Goal: Communication & Community: Connect with others

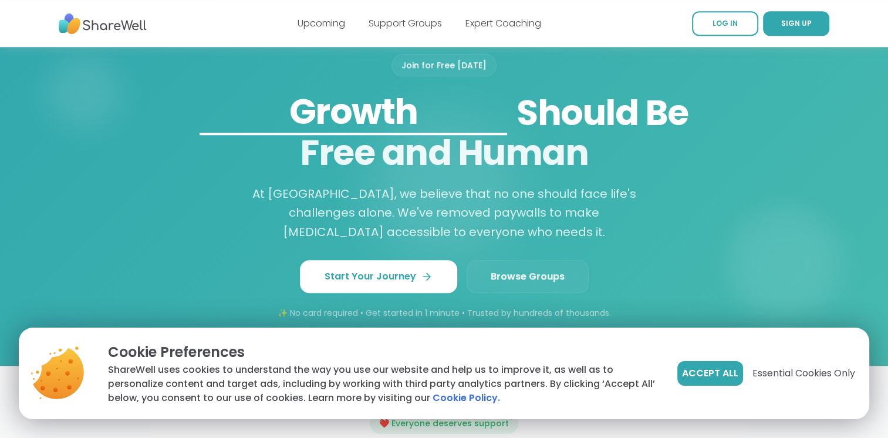
scroll to position [939, 0]
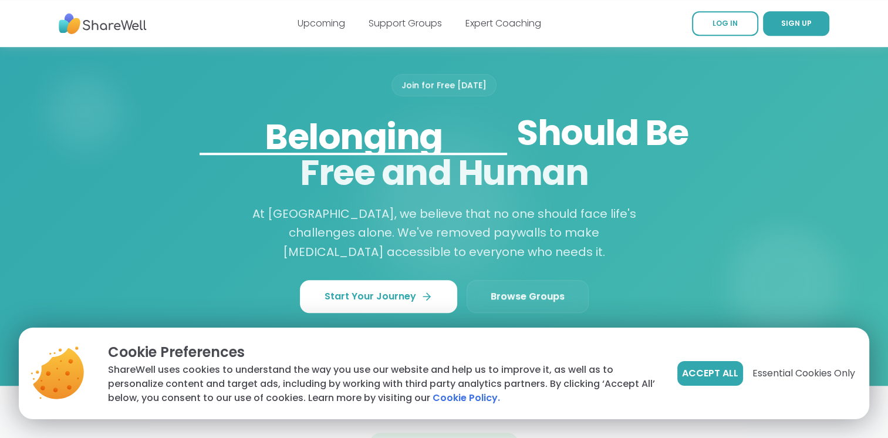
click at [519, 289] on span "Browse Groups" at bounding box center [527, 296] width 74 height 14
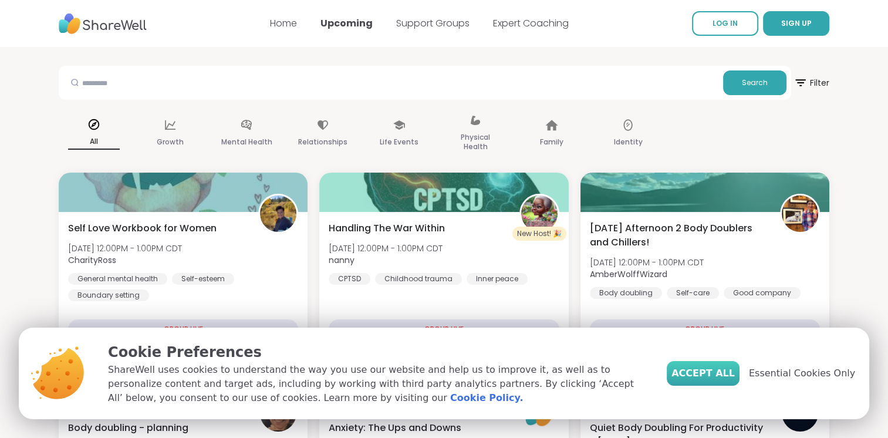
click at [735, 374] on span "Accept All" at bounding box center [702, 373] width 63 height 14
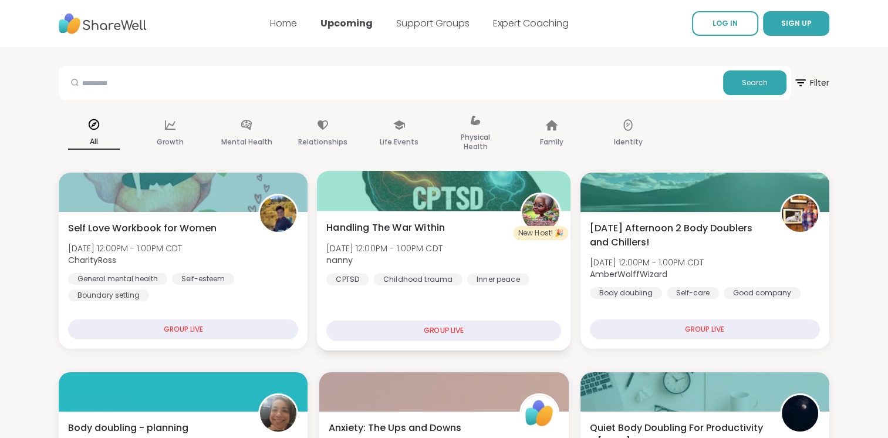
click at [538, 215] on img at bounding box center [540, 212] width 37 height 37
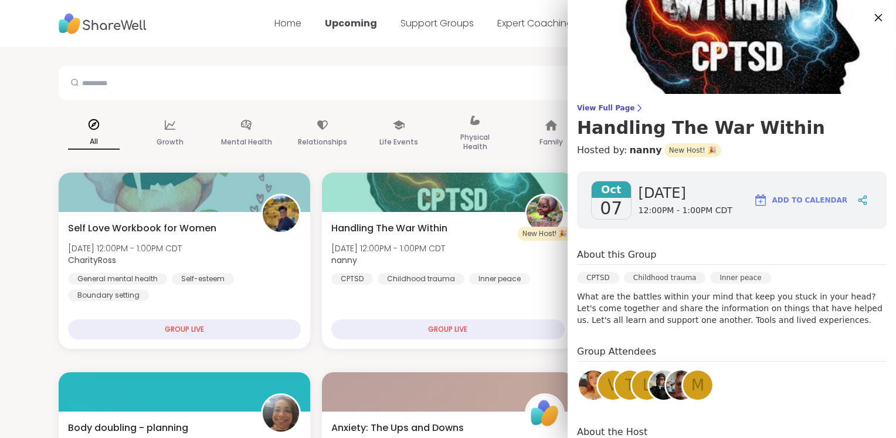
click at [871, 19] on icon at bounding box center [878, 17] width 15 height 15
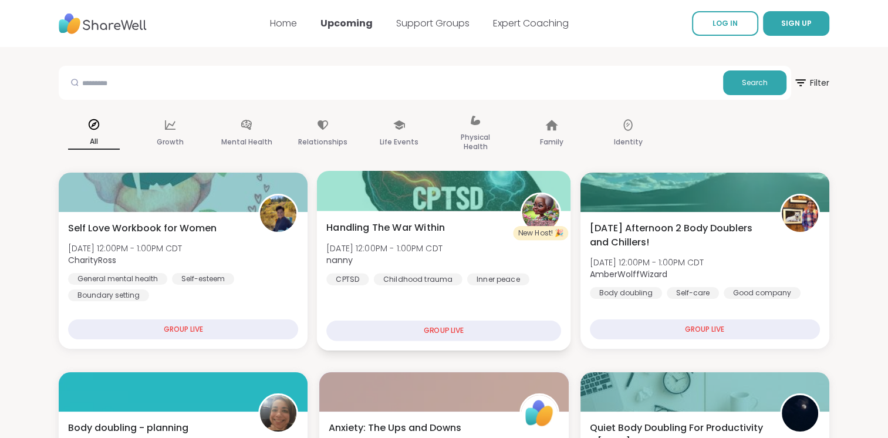
click at [461, 325] on div "GROUP LIVE" at bounding box center [443, 330] width 235 height 21
click at [418, 329] on div "GROUP LIVE" at bounding box center [443, 330] width 235 height 21
click at [349, 275] on div "CPTSD" at bounding box center [347, 279] width 42 height 12
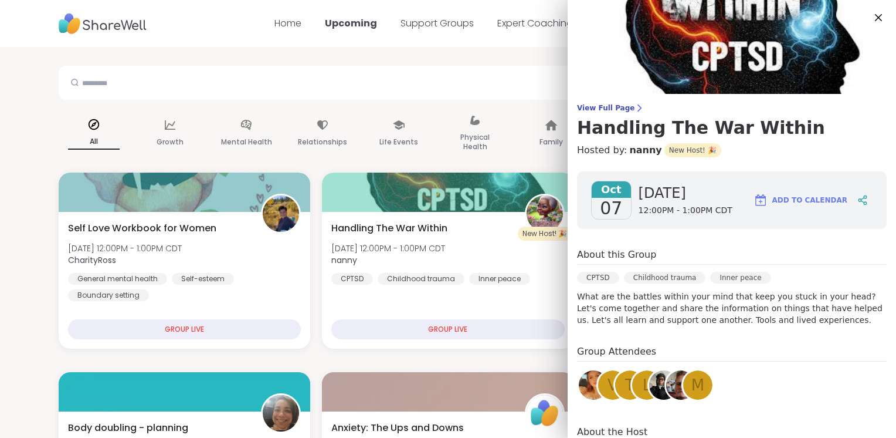
click at [872, 20] on icon at bounding box center [879, 18] width 14 height 14
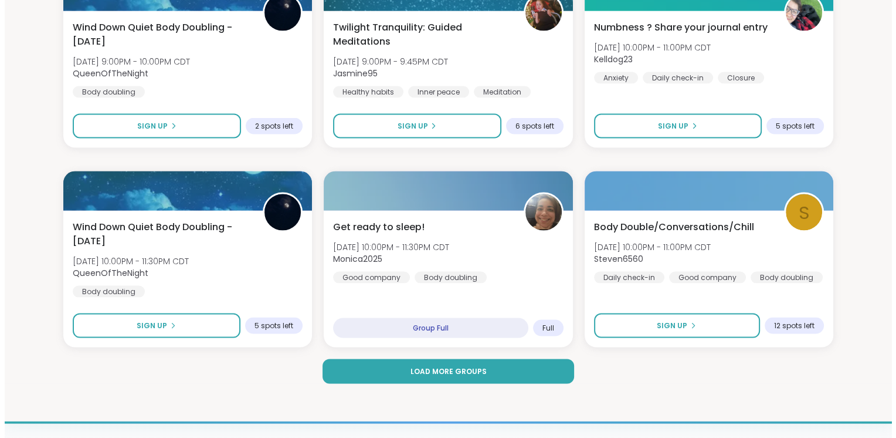
scroll to position [2443, 0]
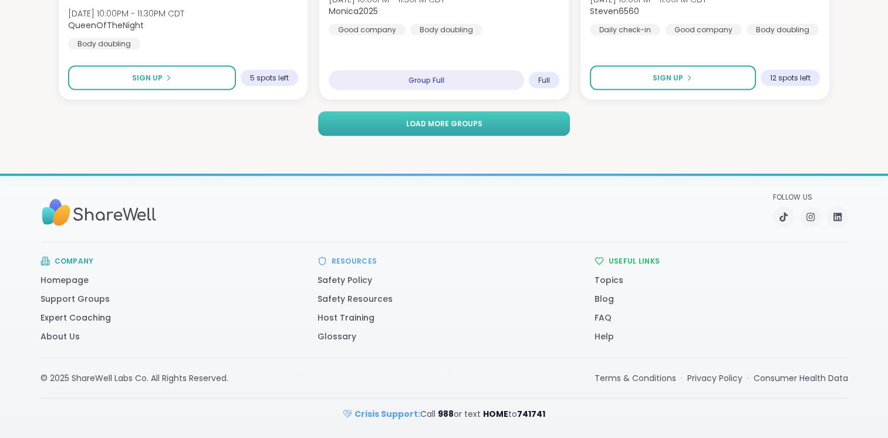
click at [472, 125] on span "Load more groups" at bounding box center [443, 124] width 76 height 11
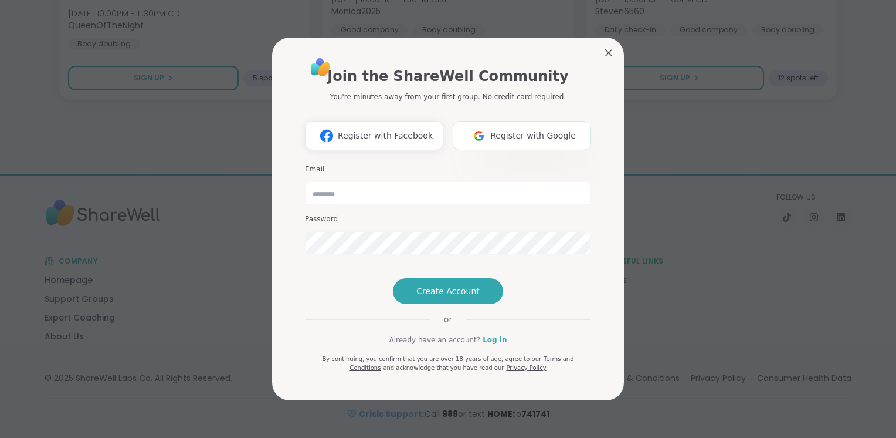
click at [542, 130] on span "Register with Google" at bounding box center [533, 136] width 86 height 12
click at [373, 181] on input "email" at bounding box center [448, 192] width 286 height 23
type input "**********"
click at [460, 297] on span "Create Account" at bounding box center [448, 291] width 63 height 12
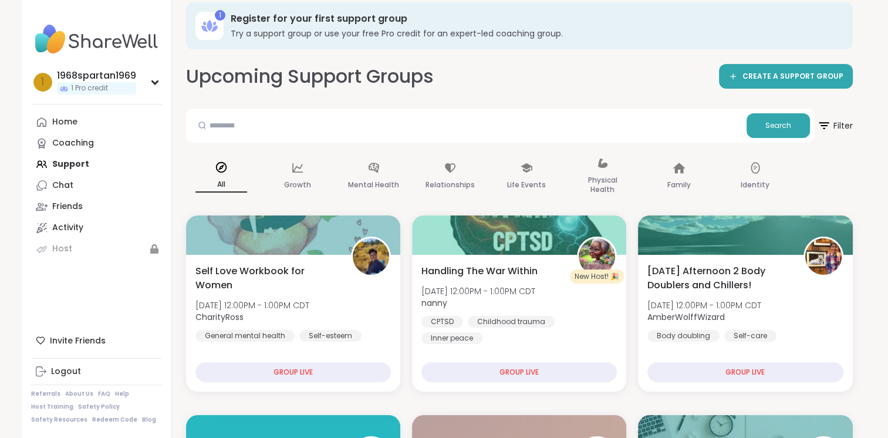
scroll to position [2207, 0]
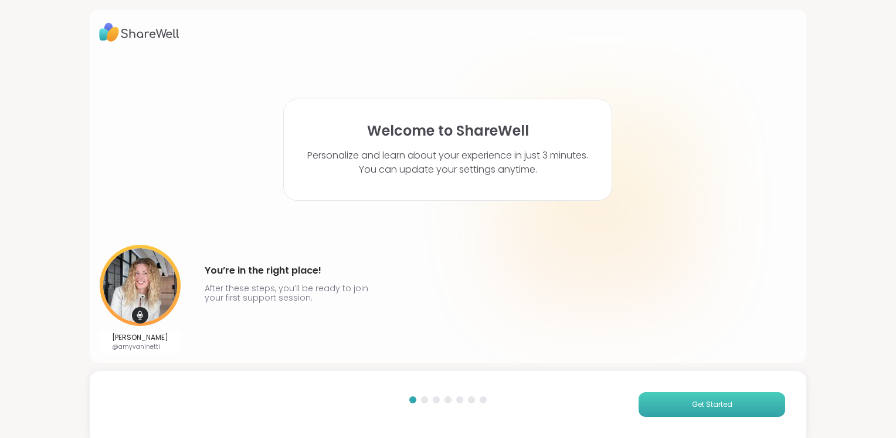
click at [700, 406] on span "Get Started" at bounding box center [712, 404] width 40 height 11
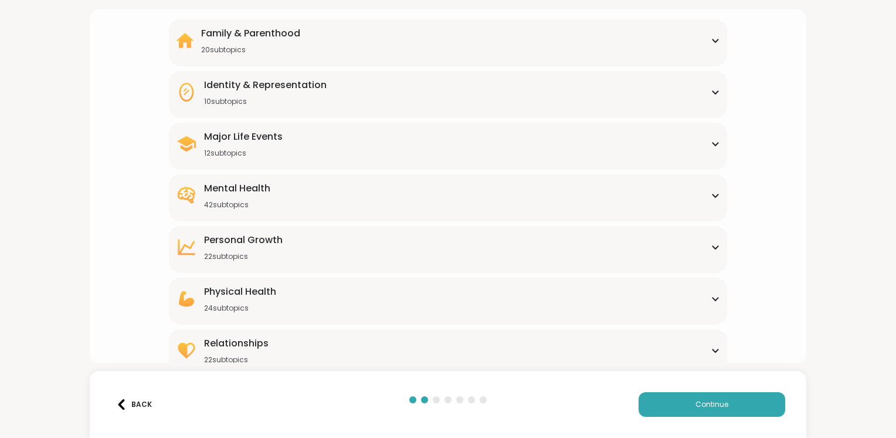
scroll to position [113, 0]
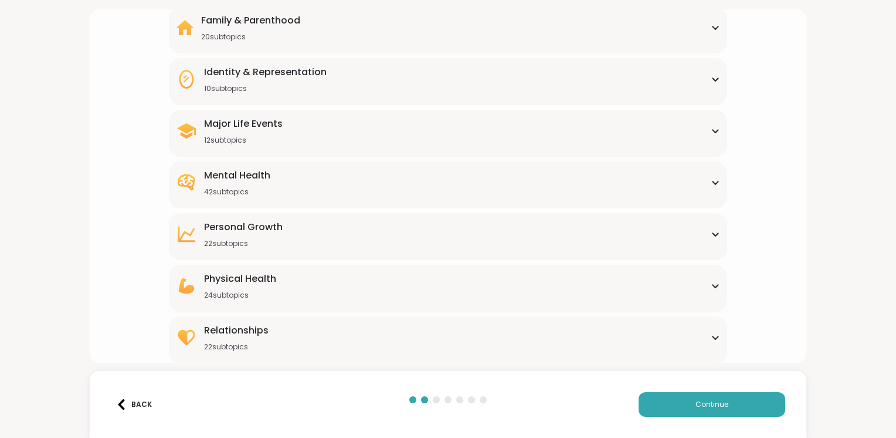
click at [419, 191] on div "Mental Health 42 subtopics" at bounding box center [448, 182] width 544 height 28
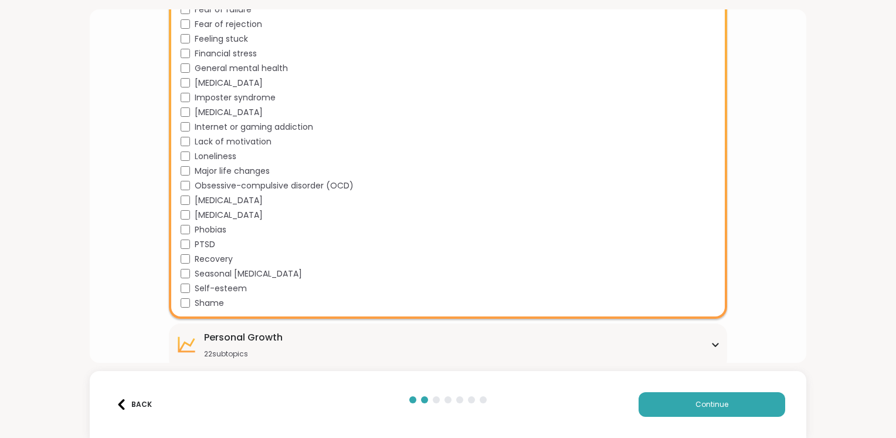
scroll to position [465, 0]
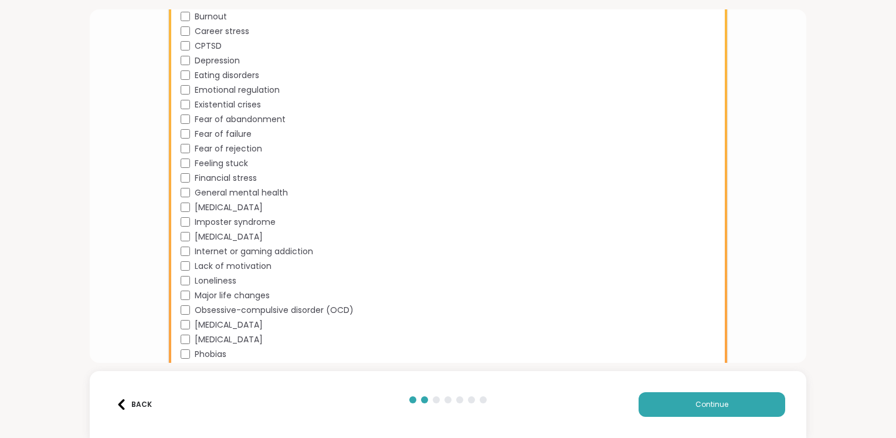
click at [189, 61] on div "Depression" at bounding box center [451, 61] width 540 height 12
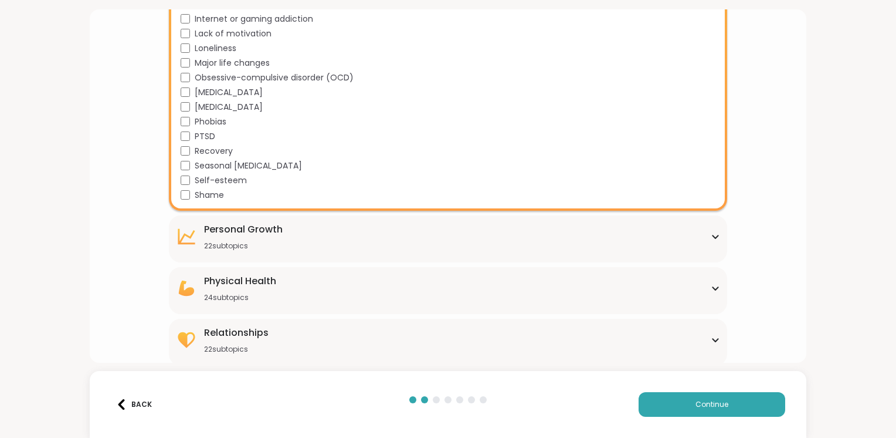
scroll to position [699, 0]
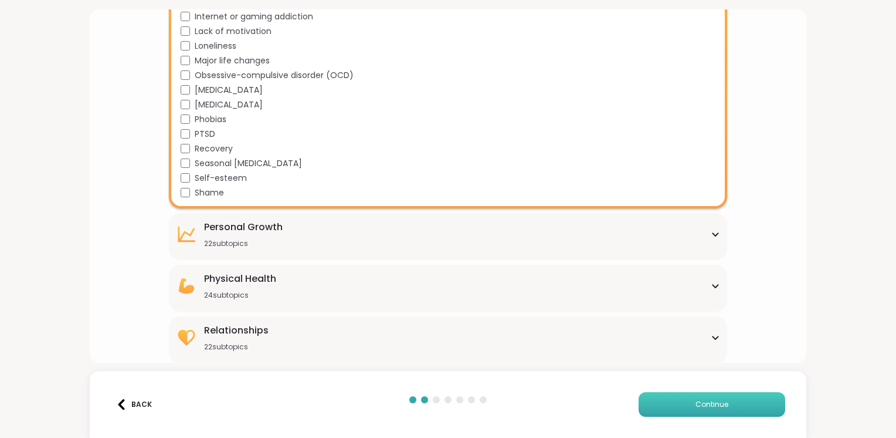
click at [705, 402] on span "Continue" at bounding box center [712, 404] width 33 height 11
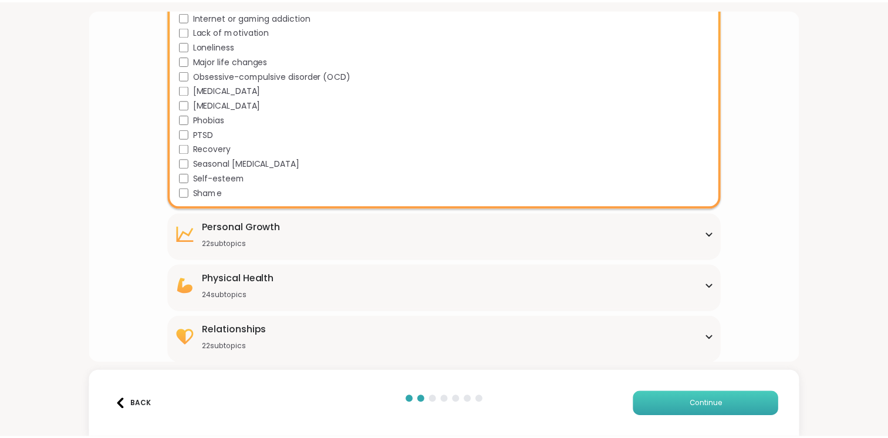
scroll to position [0, 0]
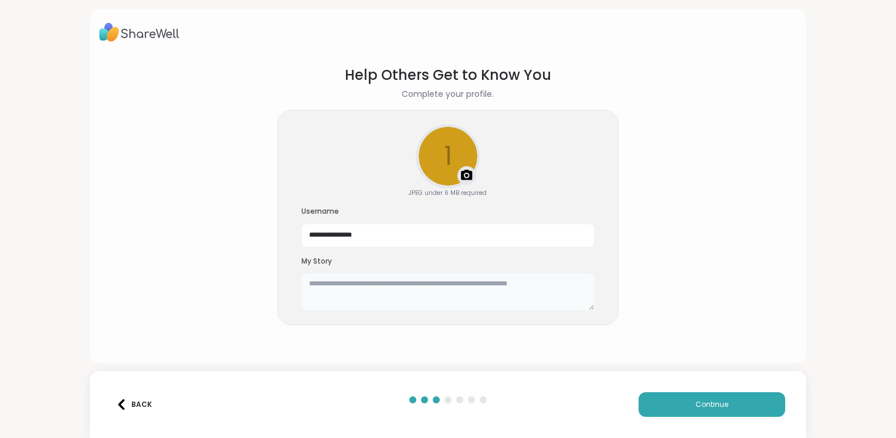
click at [335, 285] on textarea at bounding box center [448, 292] width 293 height 38
click at [500, 286] on textarea "**********" at bounding box center [448, 292] width 293 height 38
click at [537, 285] on textarea "**********" at bounding box center [448, 292] width 293 height 38
click at [346, 295] on textarea "**********" at bounding box center [448, 292] width 293 height 38
click at [467, 296] on textarea "**********" at bounding box center [448, 292] width 293 height 38
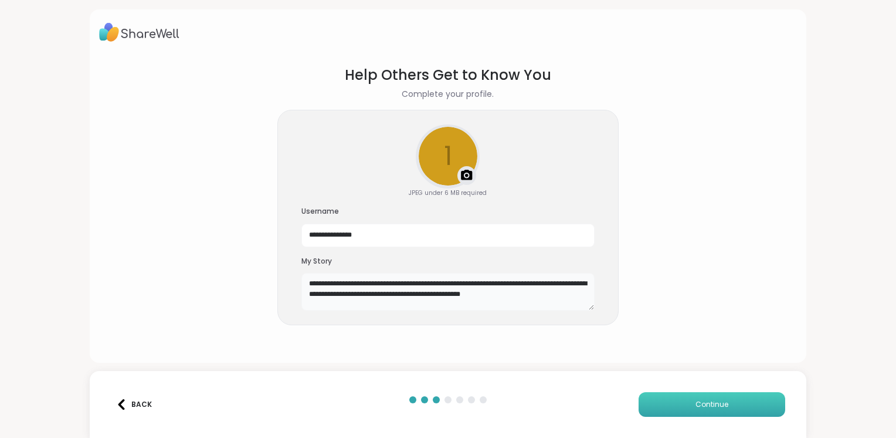
type textarea "**********"
click at [698, 410] on button "Continue" at bounding box center [712, 404] width 147 height 25
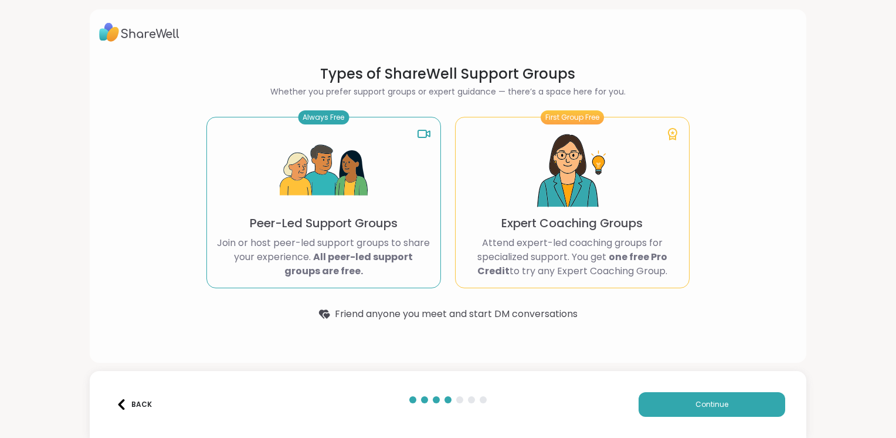
click at [336, 175] on img at bounding box center [324, 171] width 88 height 88
click at [399, 180] on div "Always Free Peer-Led Support Groups Join or host peer-led support groups to sha…" at bounding box center [324, 202] width 235 height 171
click at [688, 398] on button "Continue" at bounding box center [712, 404] width 147 height 25
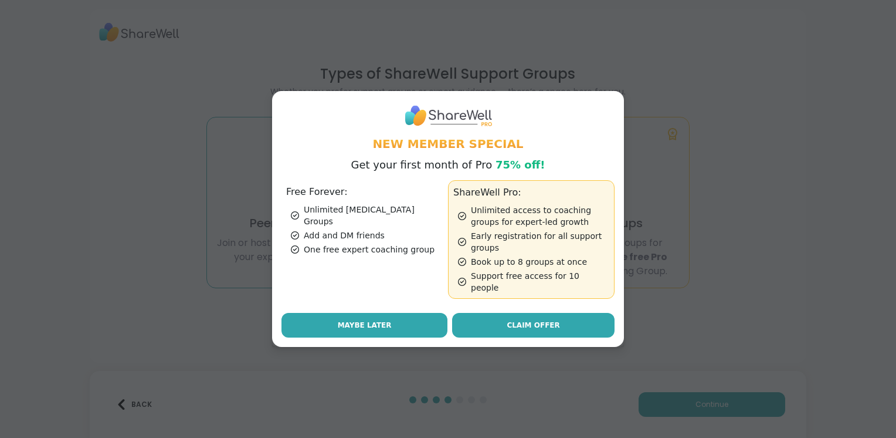
click at [391, 321] on button "Maybe Later" at bounding box center [365, 325] width 166 height 25
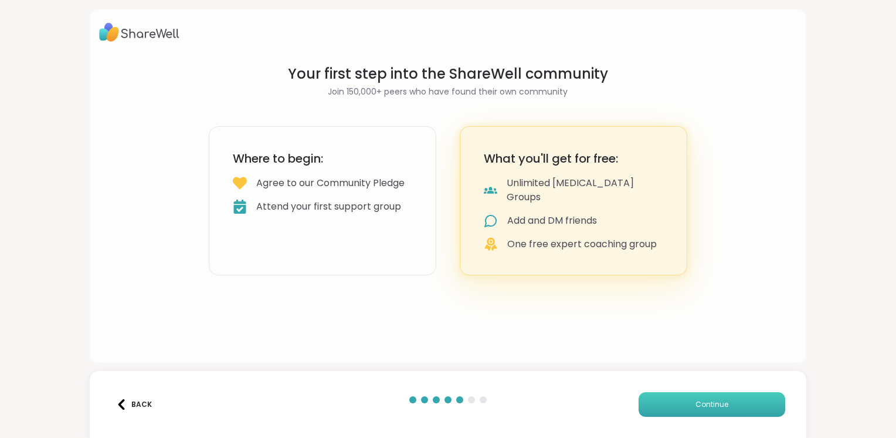
click at [696, 407] on span "Continue" at bounding box center [712, 404] width 33 height 11
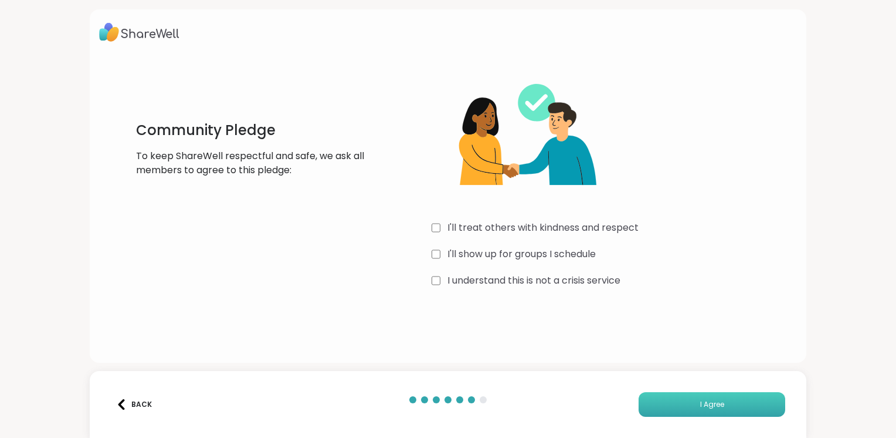
click at [690, 398] on button "I Agree" at bounding box center [712, 404] width 147 height 25
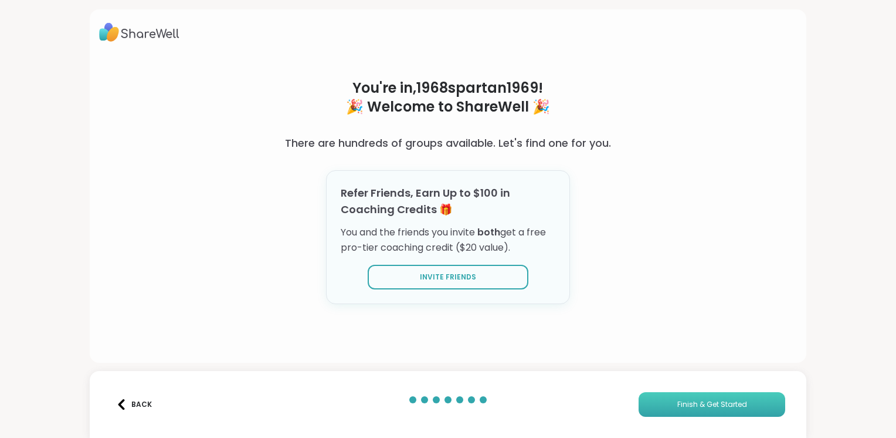
click at [679, 401] on span "Finish & Get Started" at bounding box center [713, 404] width 70 height 11
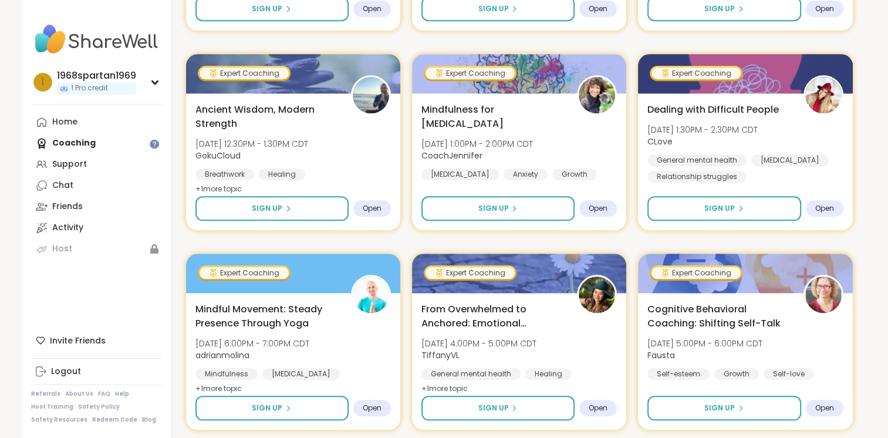
scroll to position [1232, 0]
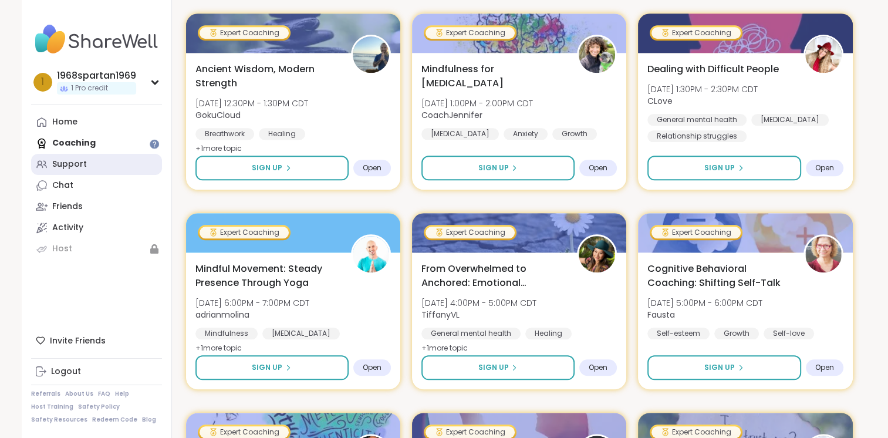
click at [78, 169] on div "Support" at bounding box center [69, 164] width 35 height 12
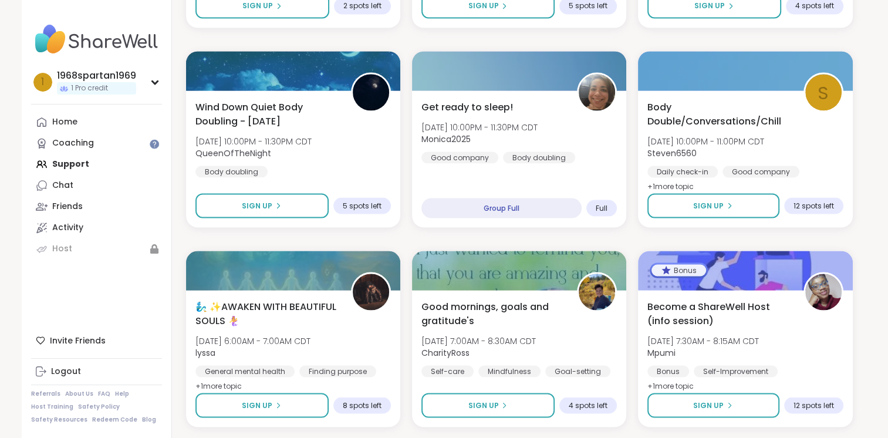
scroll to position [2207, 0]
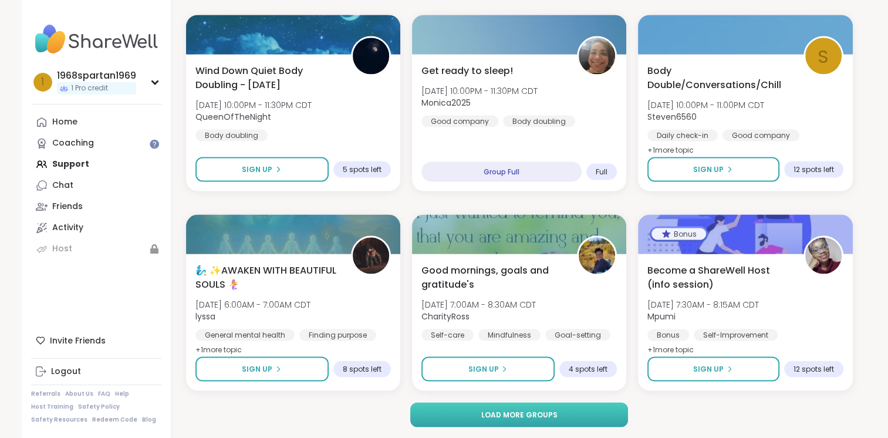
click at [490, 413] on span "Load more groups" at bounding box center [519, 414] width 76 height 11
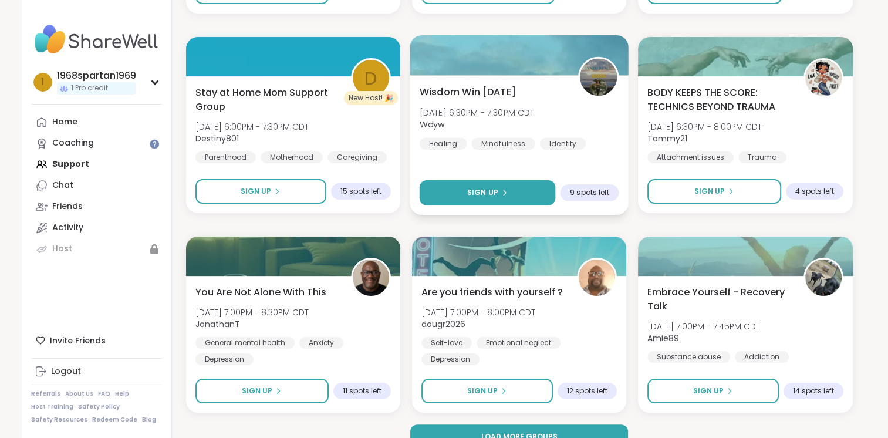
scroll to position [4601, 0]
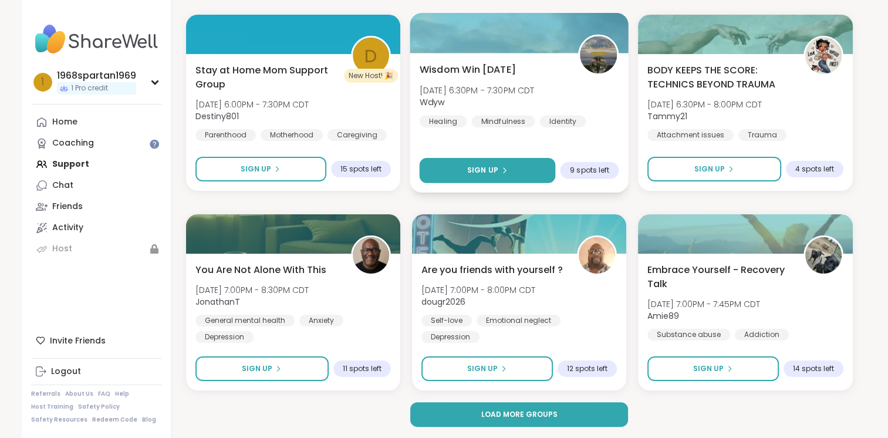
click at [490, 412] on span "Load more groups" at bounding box center [519, 414] width 76 height 11
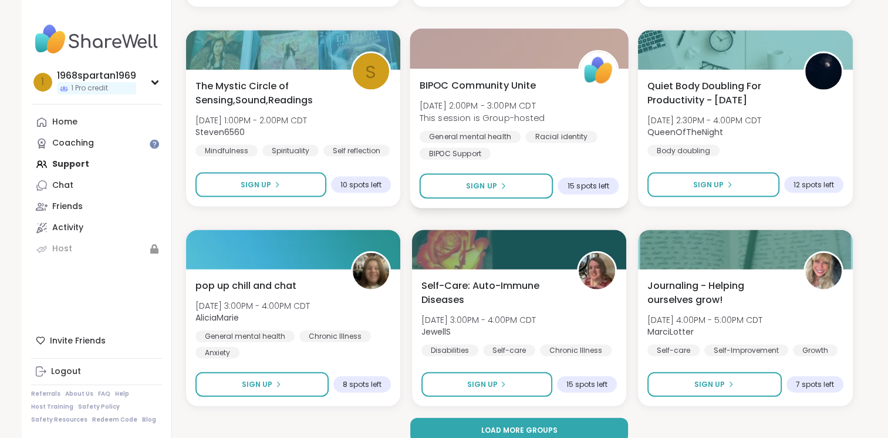
scroll to position [6995, 0]
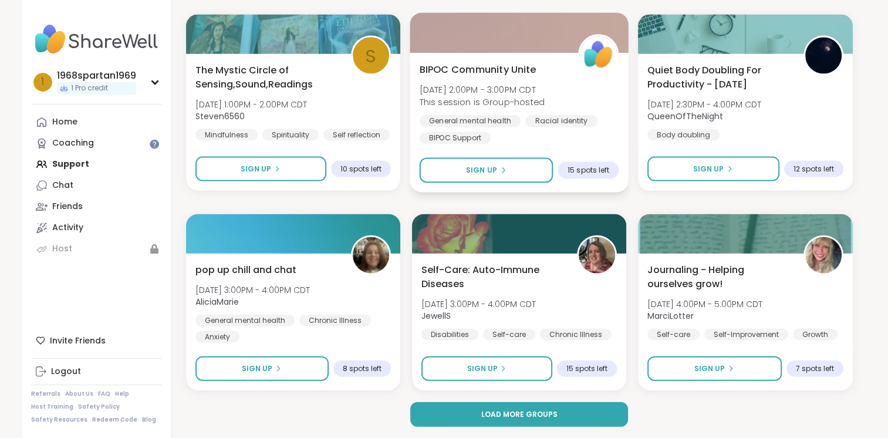
click at [489, 407] on button "Load more groups" at bounding box center [519, 414] width 218 height 25
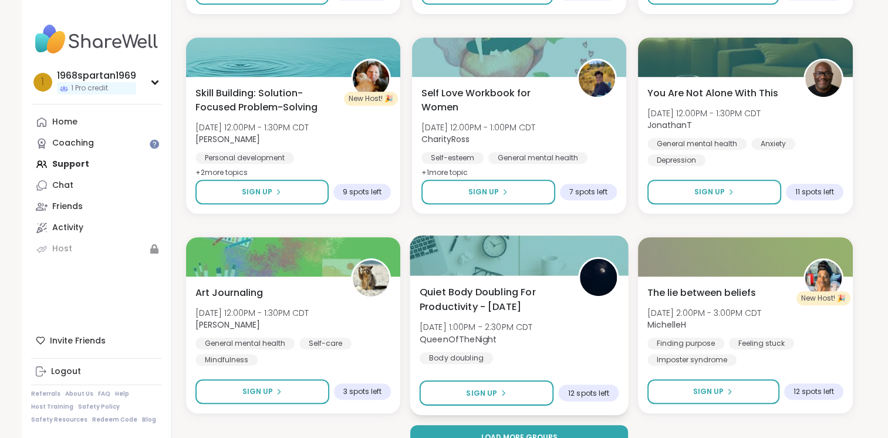
scroll to position [9388, 0]
